Goal: Task Accomplishment & Management: Manage account settings

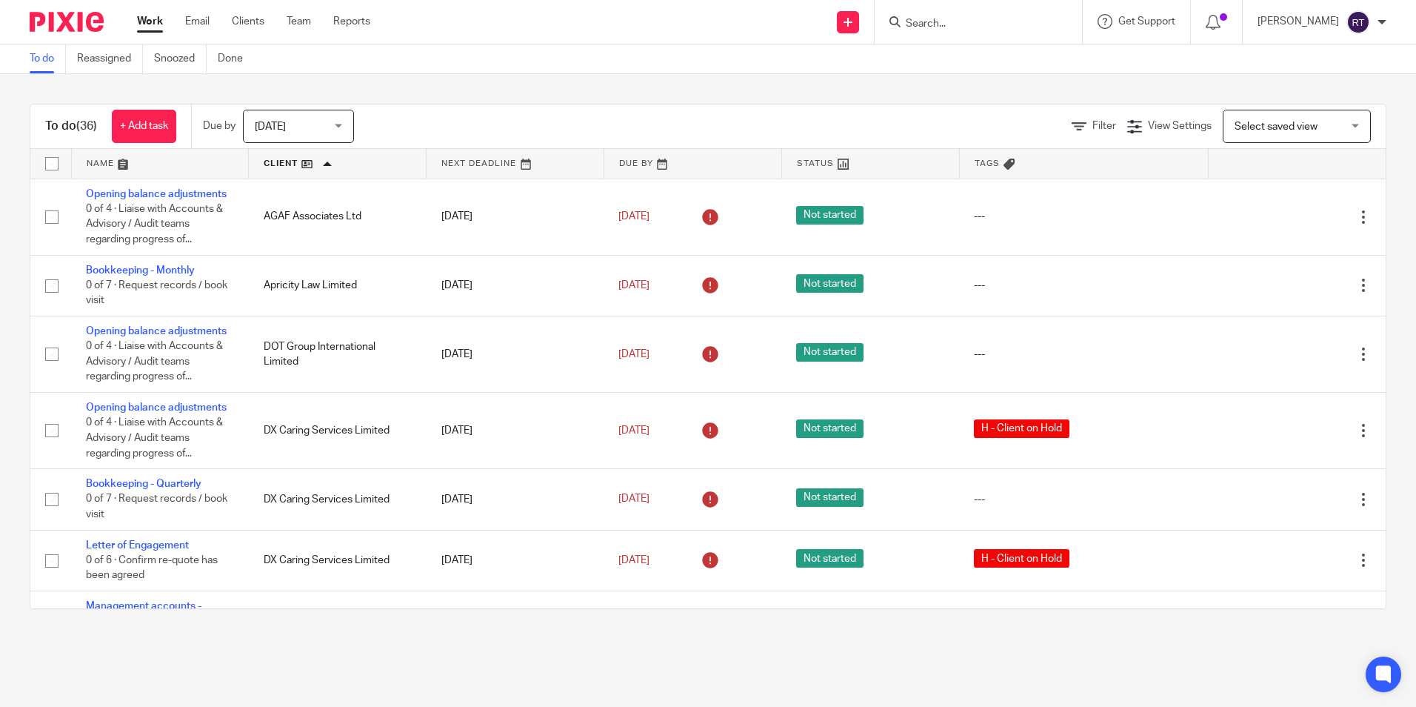
scroll to position [2079, 0]
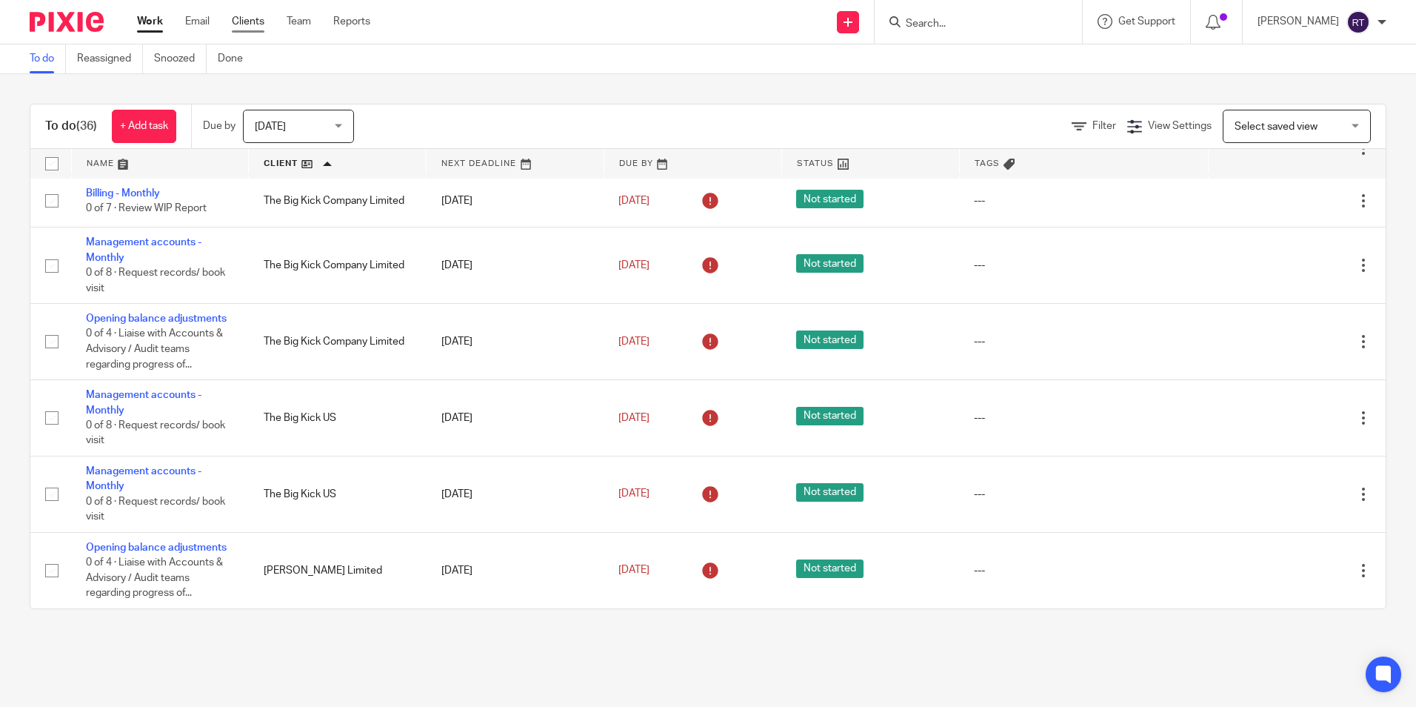
click at [250, 15] on link "Clients" at bounding box center [248, 21] width 33 height 15
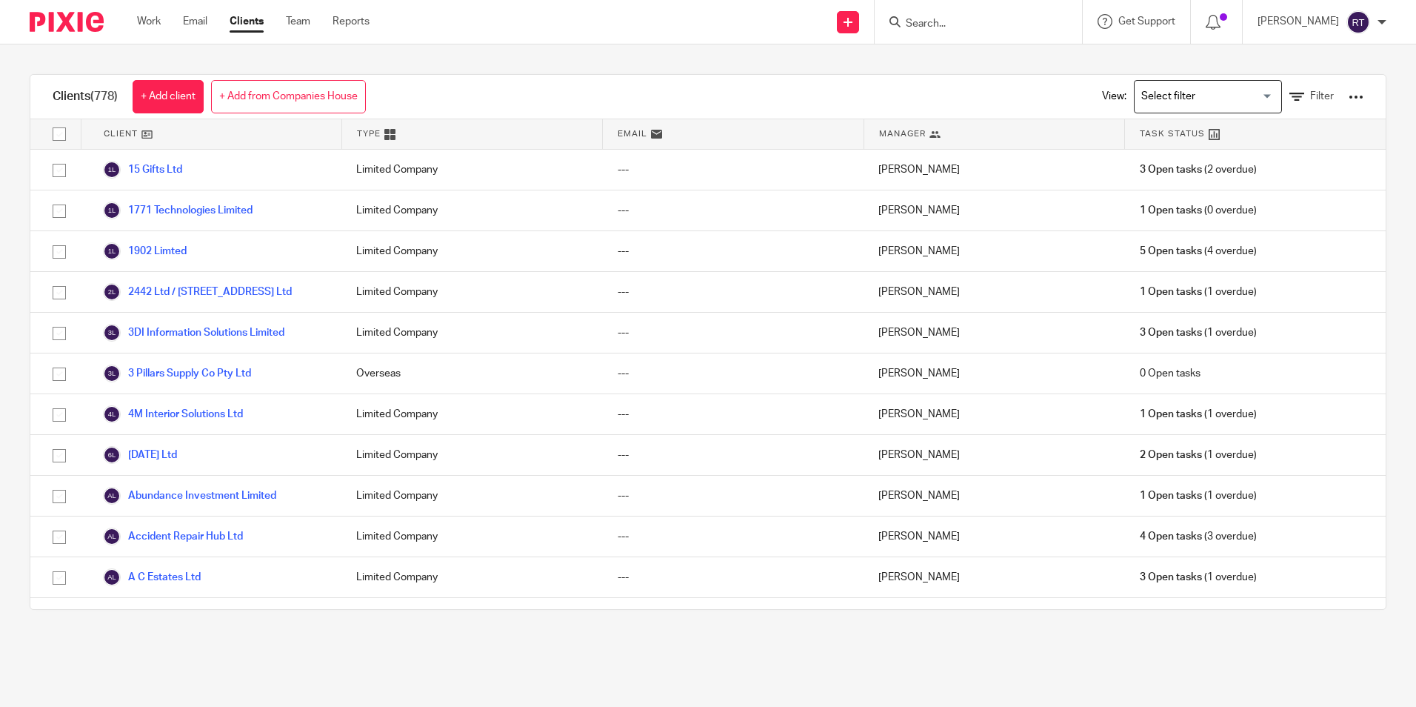
click at [1011, 19] on input "Search" at bounding box center [971, 24] width 133 height 13
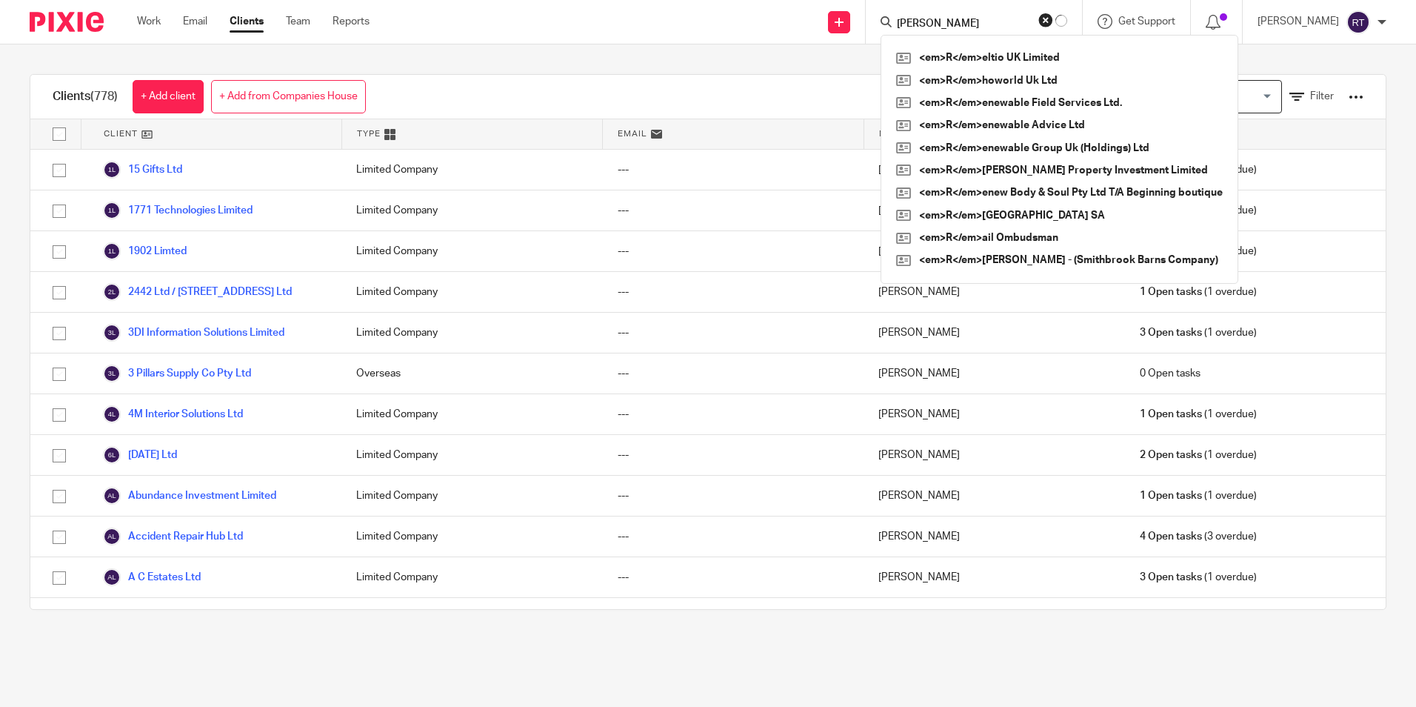
type input "[PERSON_NAME]"
click button "submit" at bounding box center [0, 0] width 0 height 0
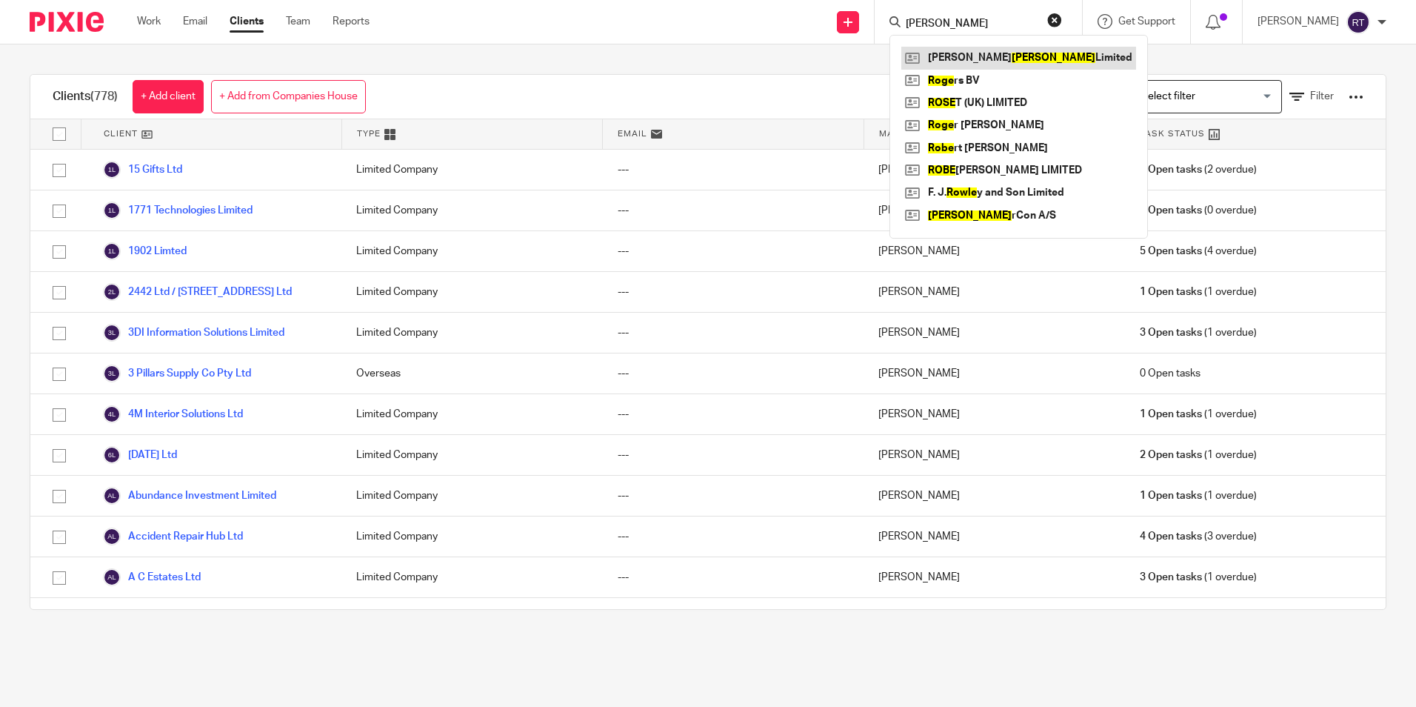
click at [1055, 56] on link at bounding box center [1019, 58] width 235 height 22
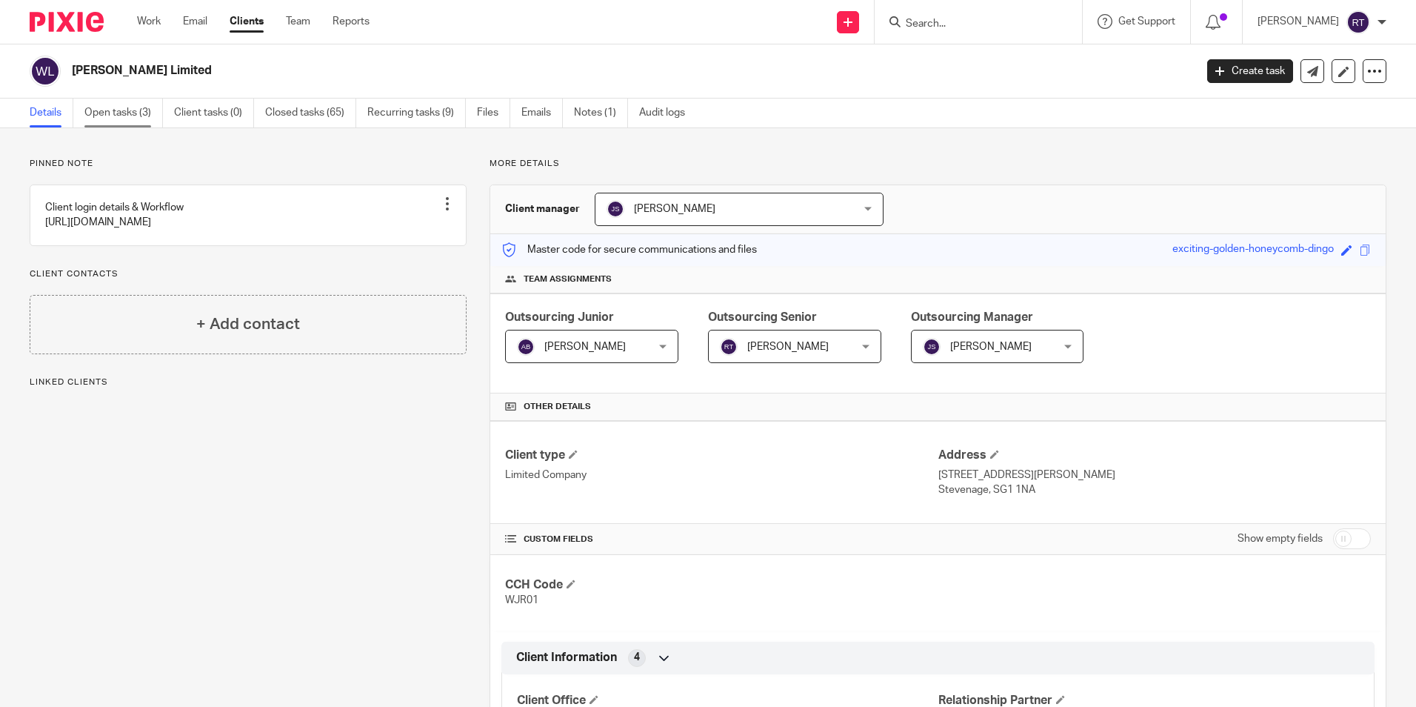
click at [116, 107] on link "Open tasks (3)" at bounding box center [123, 113] width 79 height 29
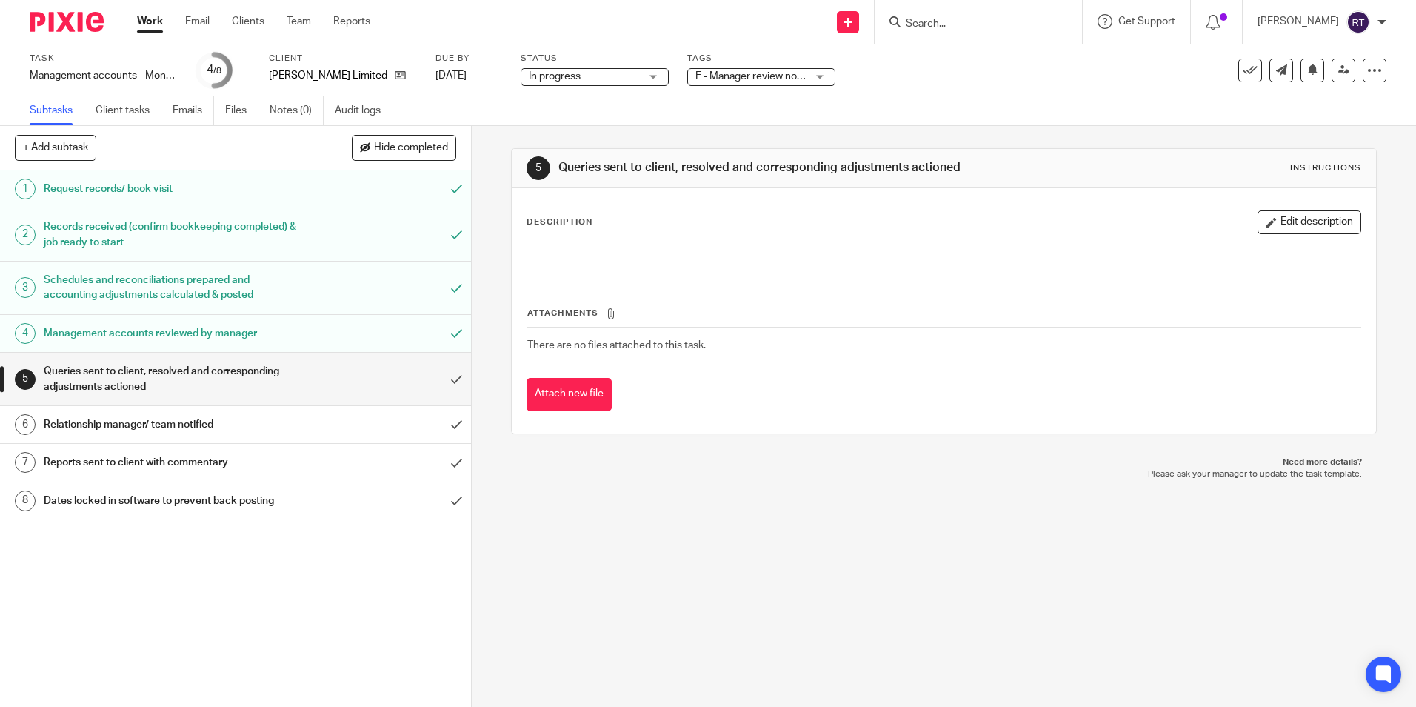
click at [782, 82] on span "F - Manager review notes to be actioned" at bounding box center [751, 77] width 111 height 16
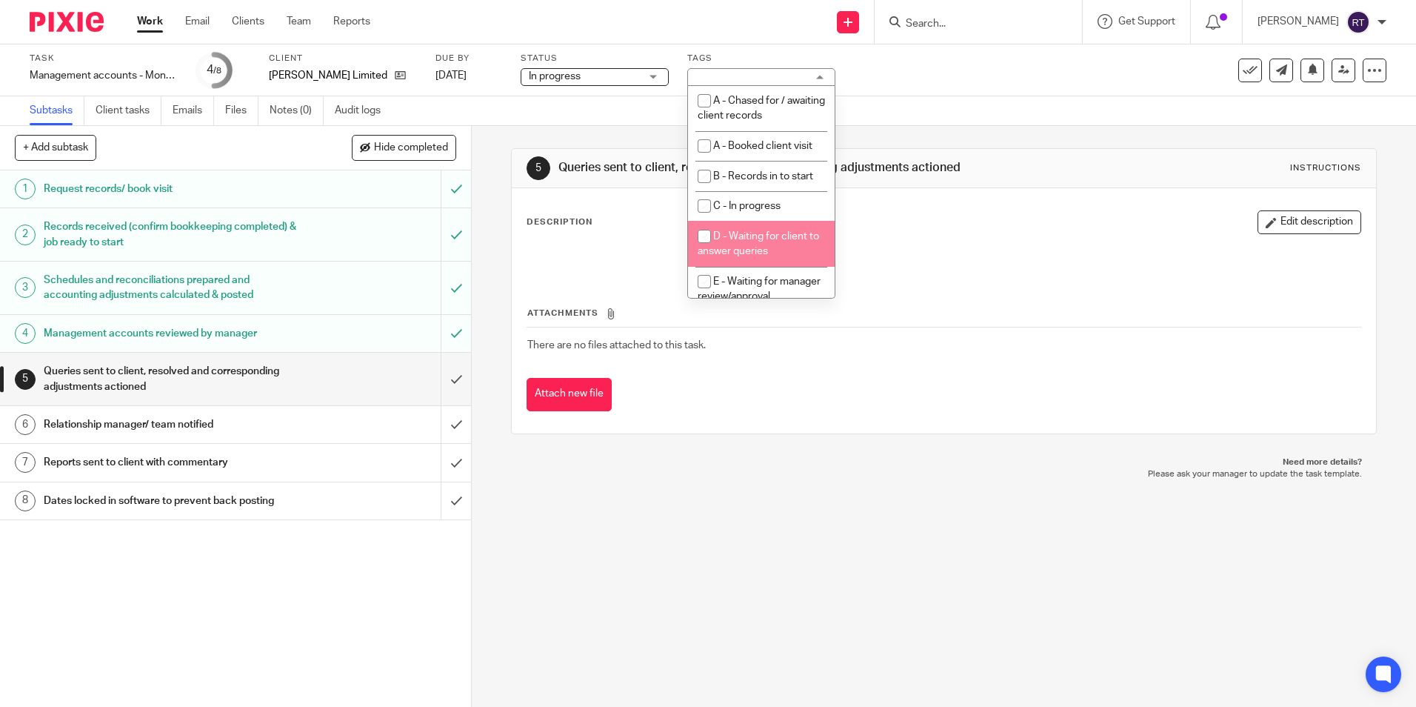
click at [706, 233] on input "checkbox" at bounding box center [704, 236] width 28 height 28
checkbox input "true"
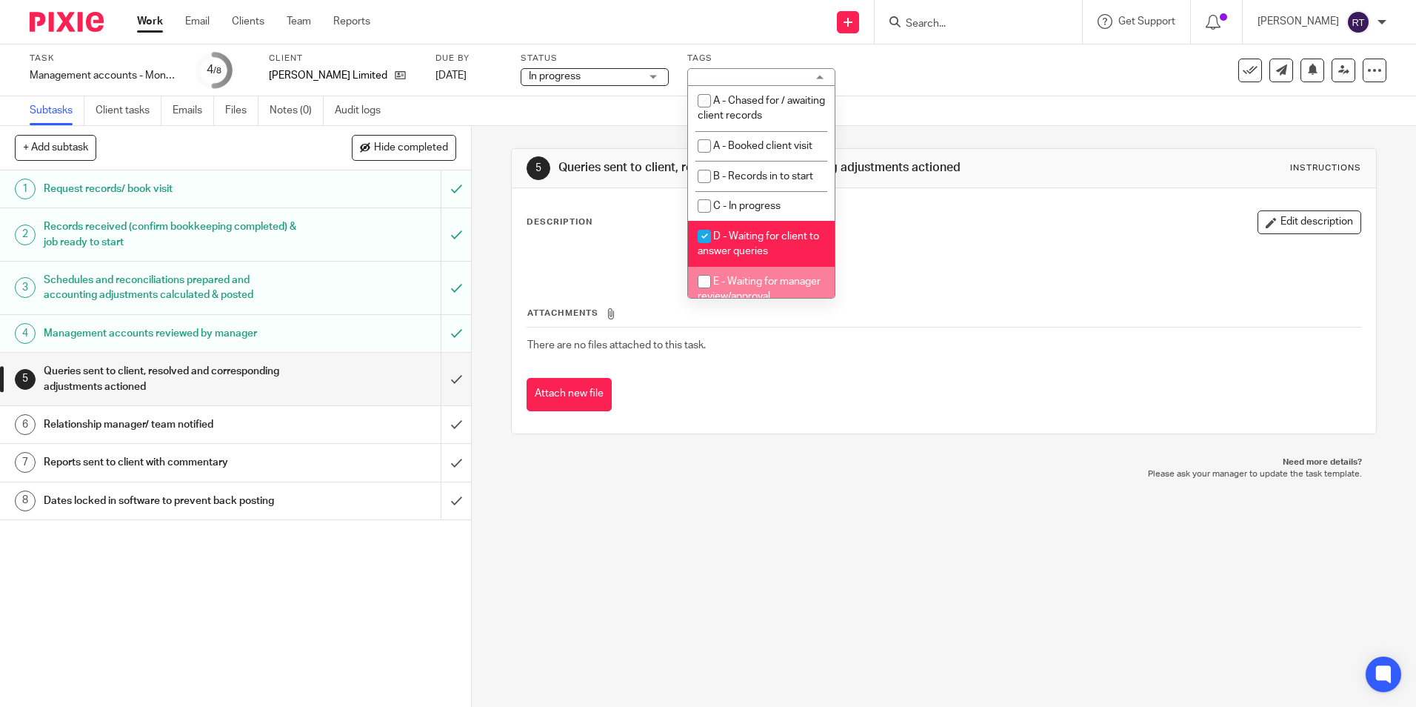
click at [705, 269] on input "checkbox" at bounding box center [704, 281] width 28 height 28
checkbox input "true"
click at [705, 230] on input "checkbox" at bounding box center [704, 236] width 28 height 28
checkbox input "false"
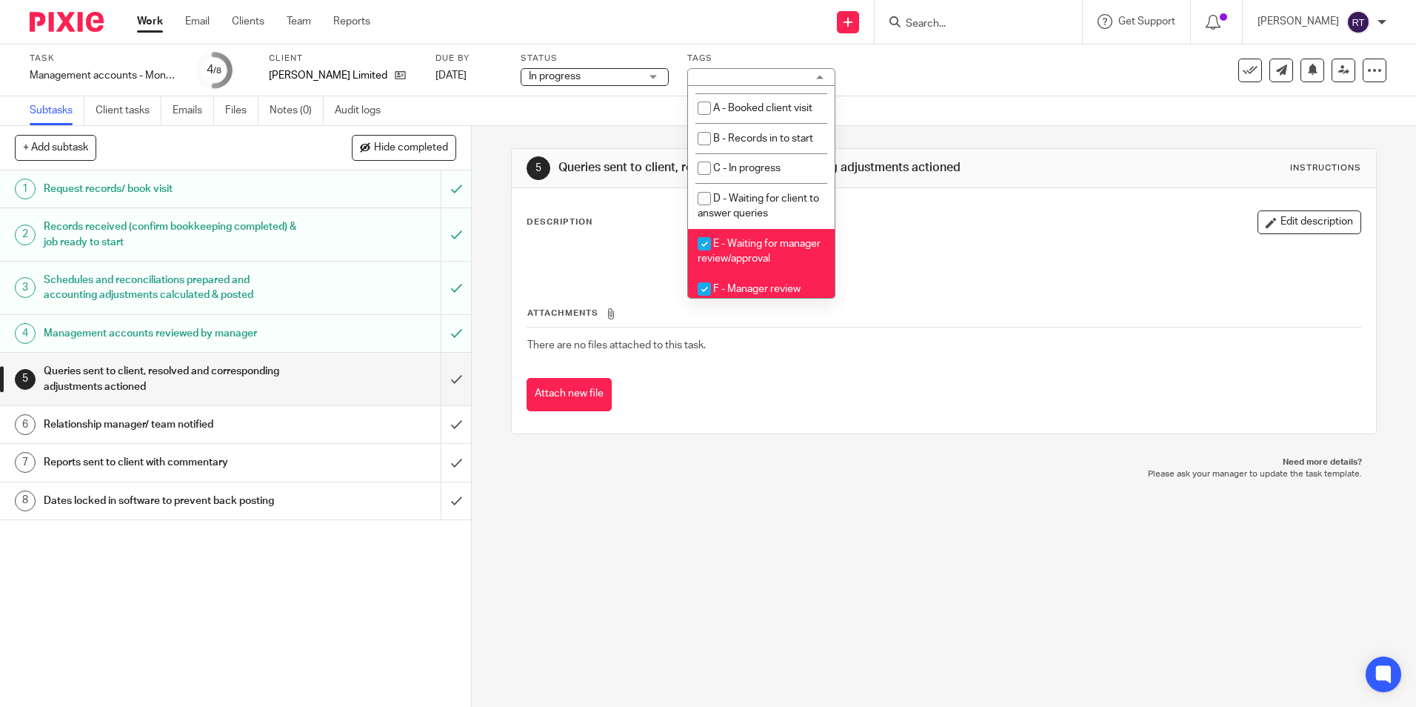
scroll to position [74, 0]
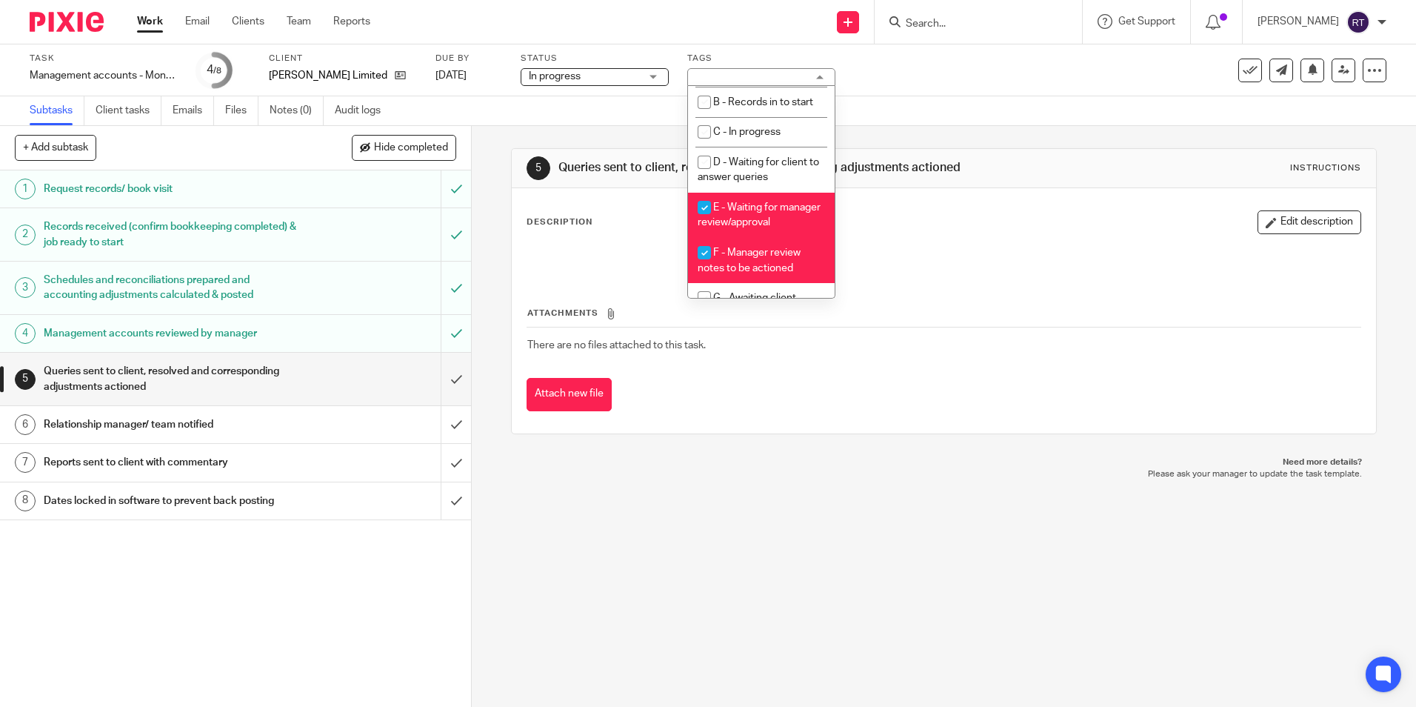
click at [707, 266] on input "checkbox" at bounding box center [704, 253] width 28 height 28
checkbox input "false"
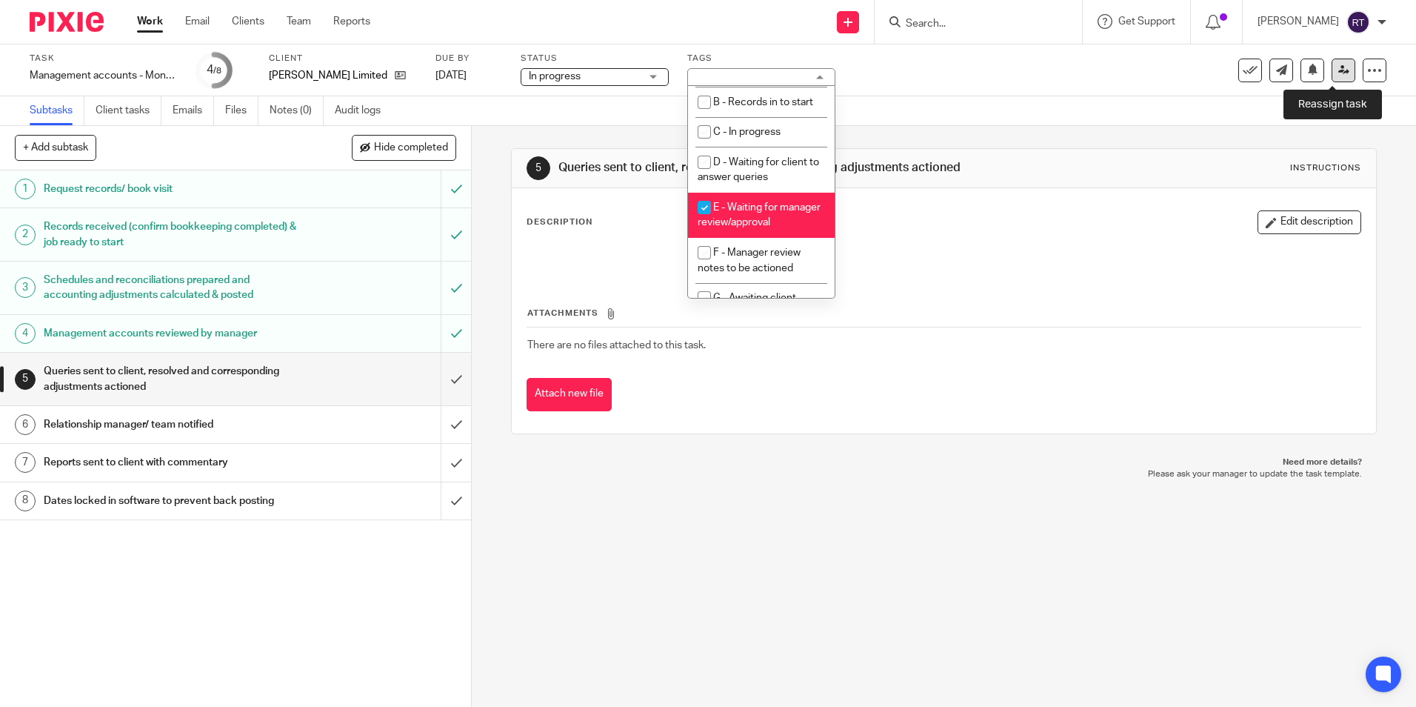
click at [1339, 73] on link at bounding box center [1344, 71] width 24 height 24
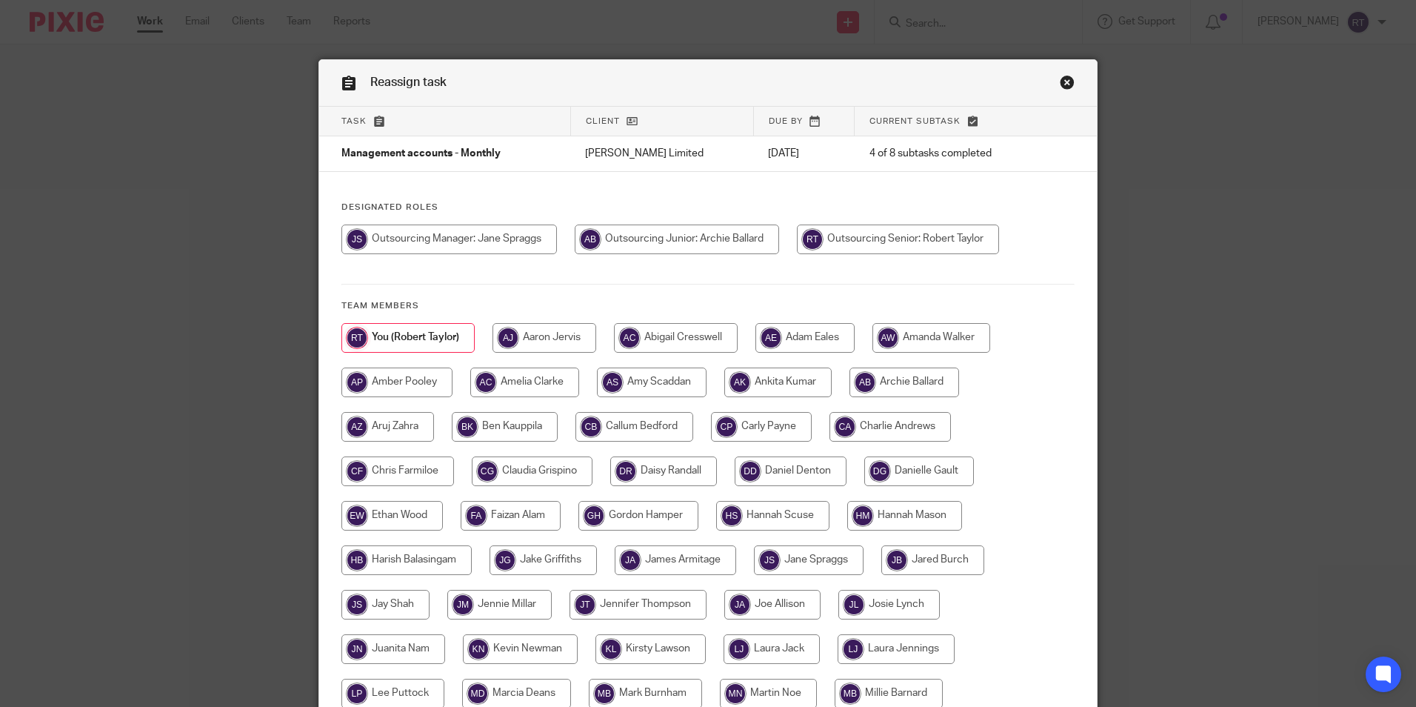
click at [480, 227] on input "radio" at bounding box center [450, 239] width 216 height 30
radio input "true"
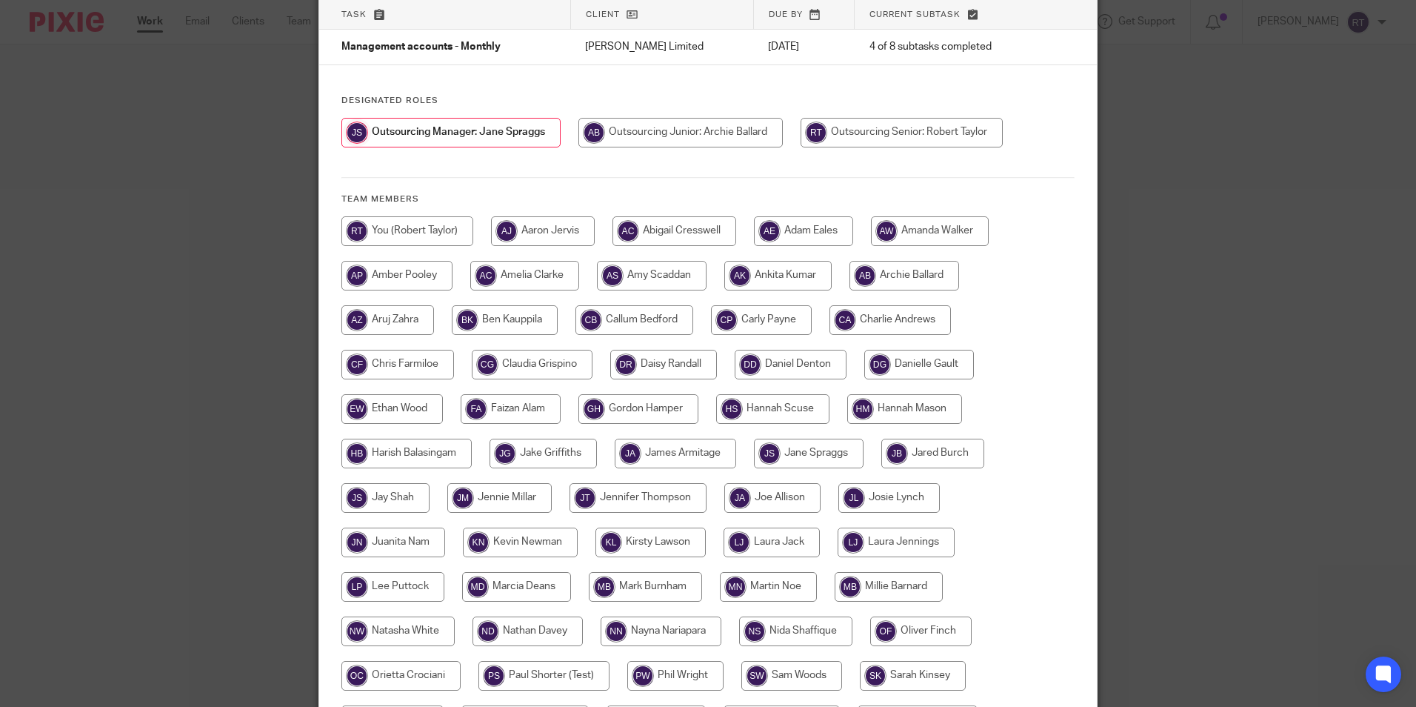
scroll to position [94, 0]
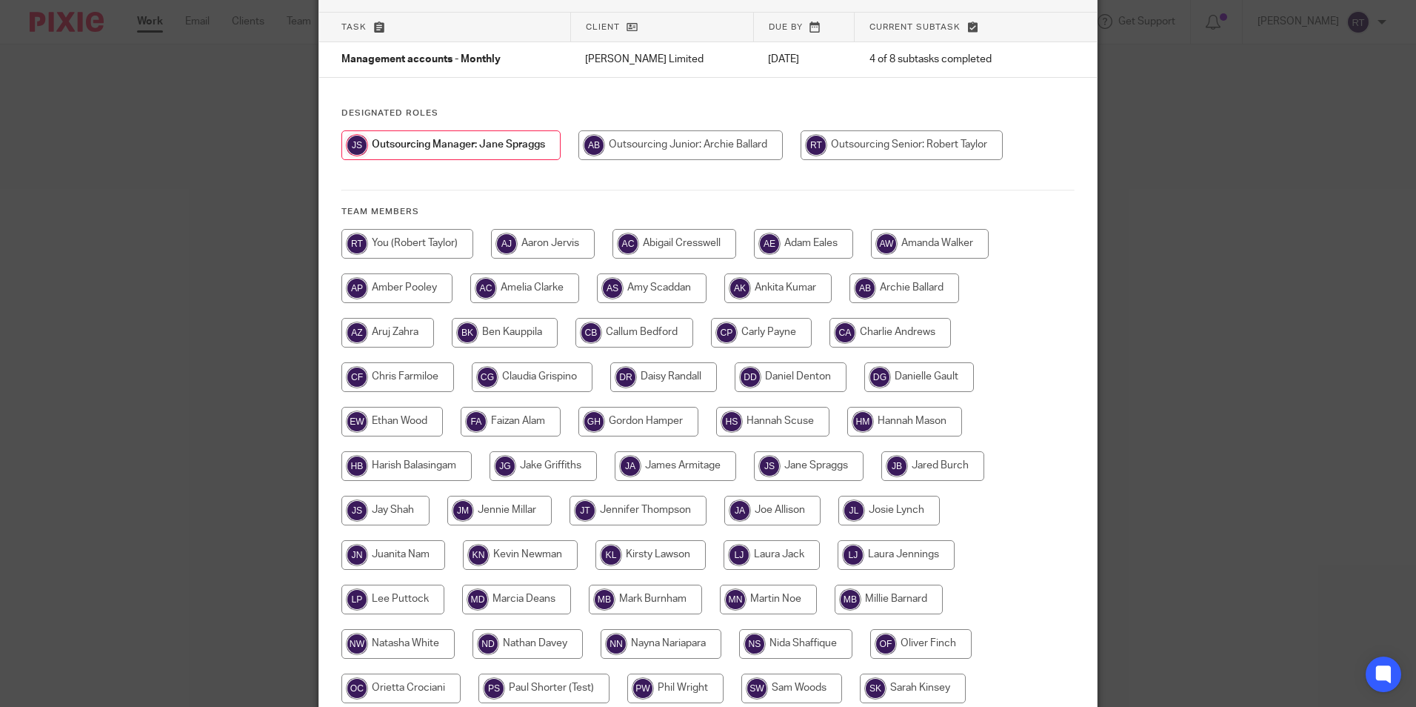
click at [772, 339] on input "radio" at bounding box center [761, 333] width 101 height 30
radio input "true"
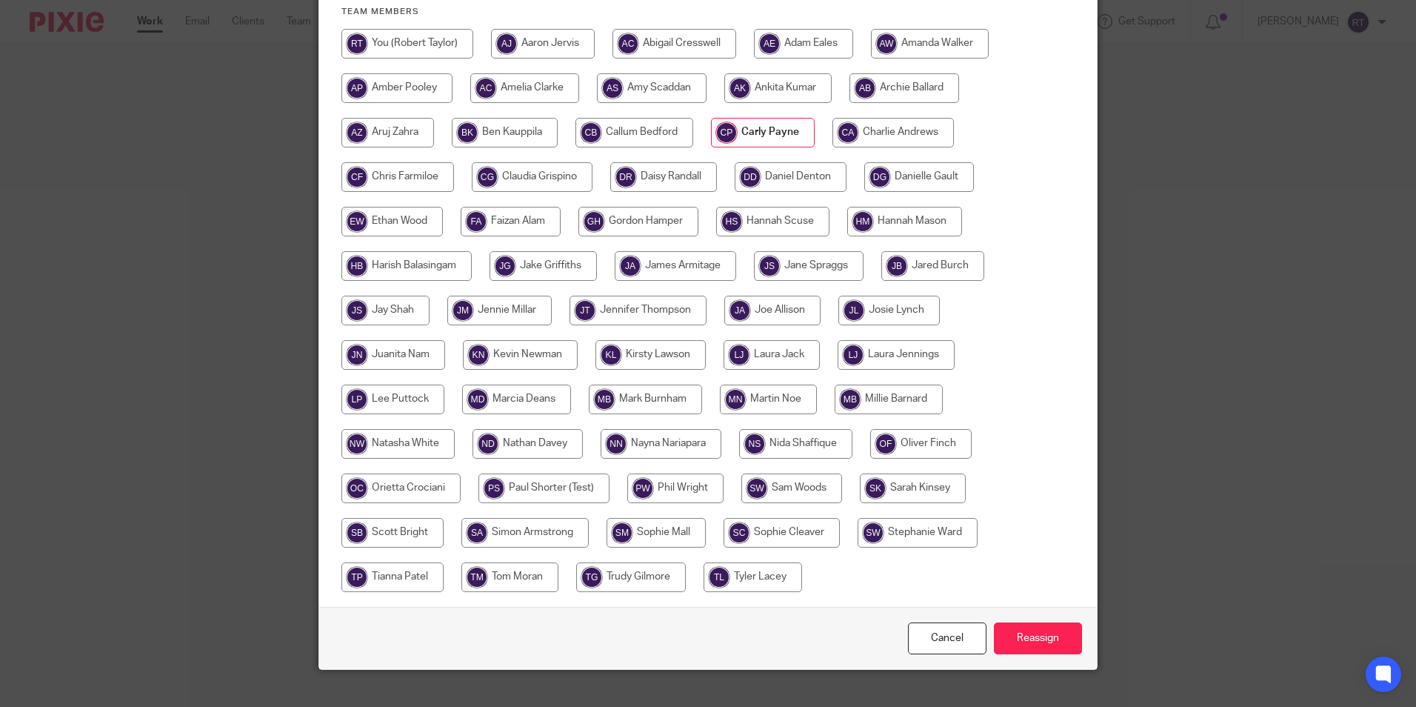
scroll to position [316, 0]
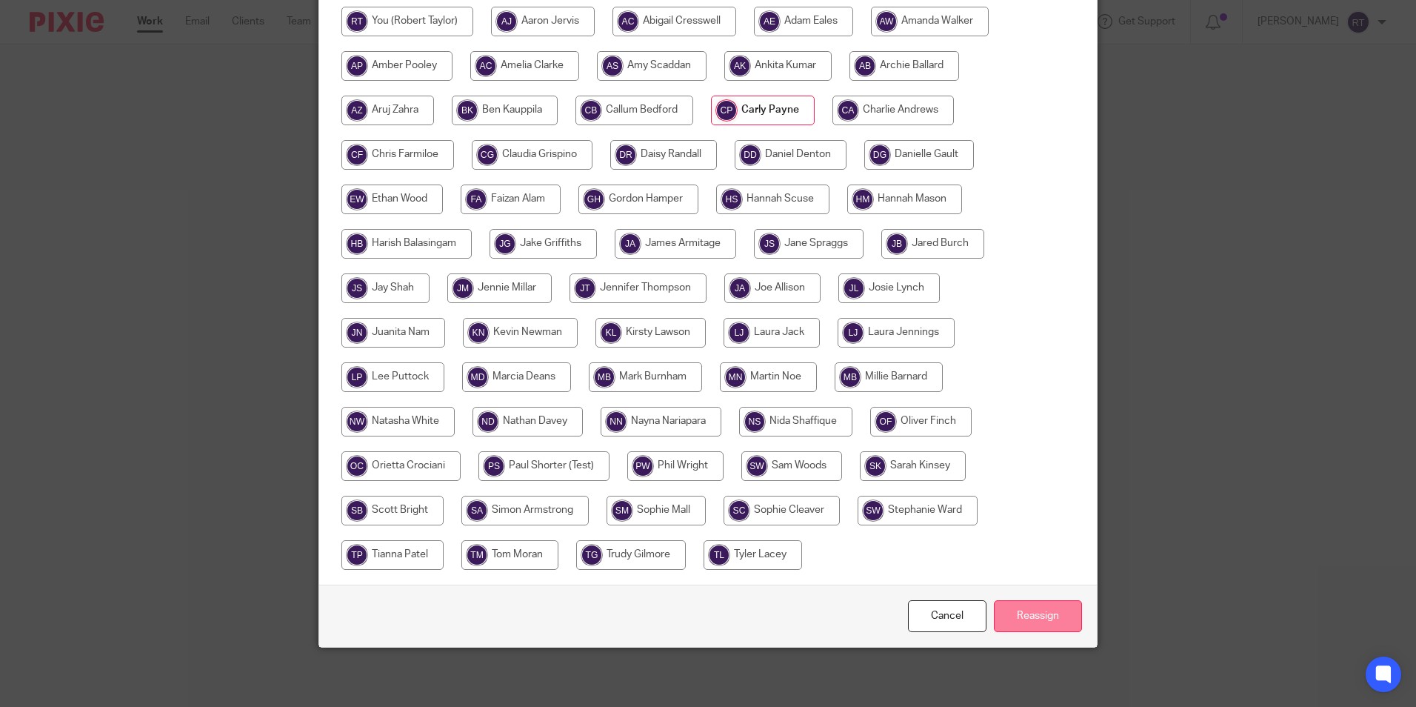
click at [1051, 622] on input "Reassign" at bounding box center [1038, 616] width 88 height 32
